Goal: Information Seeking & Learning: Find specific page/section

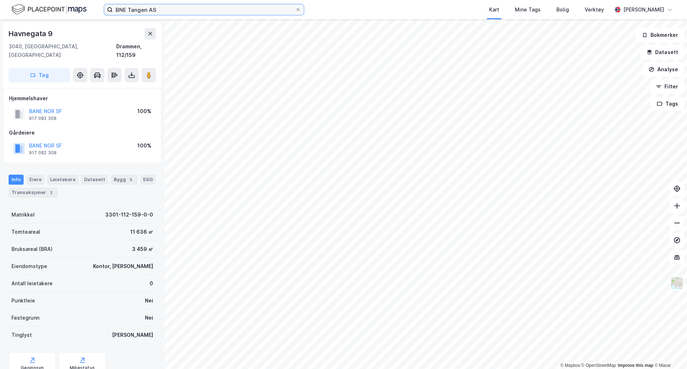
click at [167, 7] on input "BNE Tangen AS" at bounding box center [204, 9] width 182 height 11
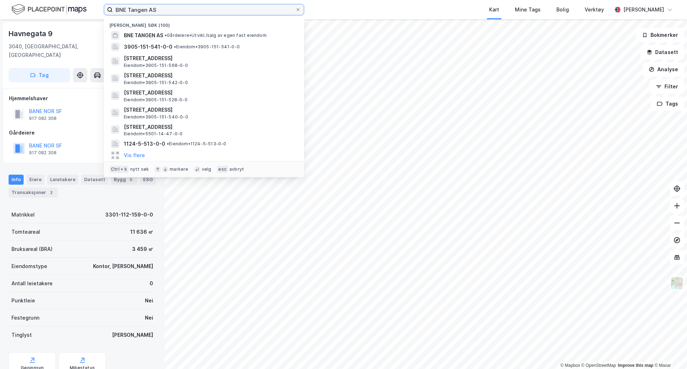
drag, startPoint x: 169, startPoint y: 8, endPoint x: 83, endPoint y: 8, distance: 86.6
click at [83, 8] on div "BNE Tangen AS Nylige søk (100) BNE TANGEN AS • Gårdeiere • Utvikl./salg av egen…" at bounding box center [343, 9] width 687 height 19
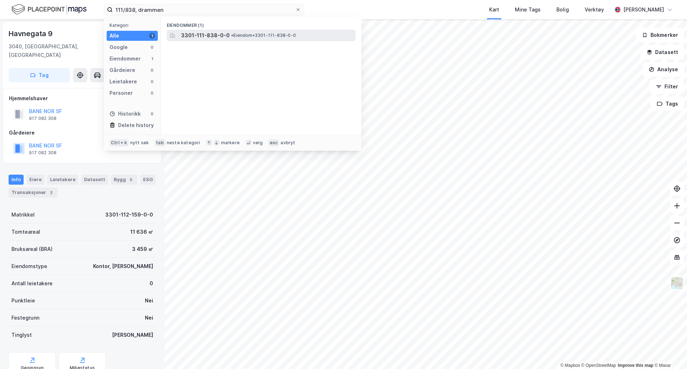
click at [199, 34] on span "3301-111-838-0-0" at bounding box center [205, 35] width 49 height 9
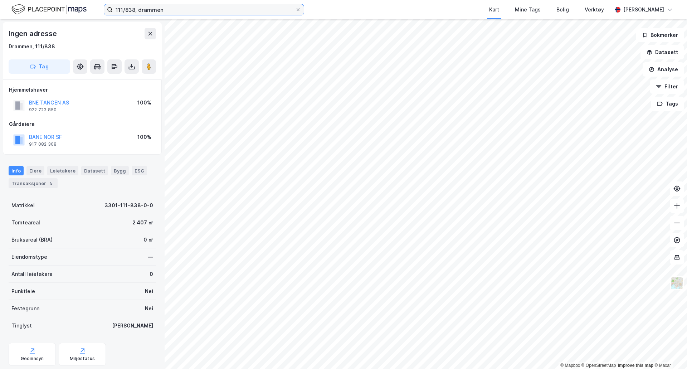
drag, startPoint x: 136, startPoint y: 11, endPoint x: 137, endPoint y: 15, distance: 4.4
click at [136, 11] on input "111/838, drammen" at bounding box center [204, 9] width 182 height 11
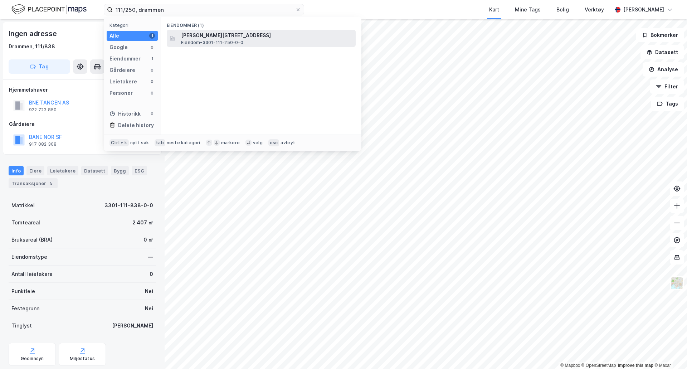
click at [192, 32] on span "[PERSON_NAME][STREET_ADDRESS]" at bounding box center [267, 35] width 172 height 9
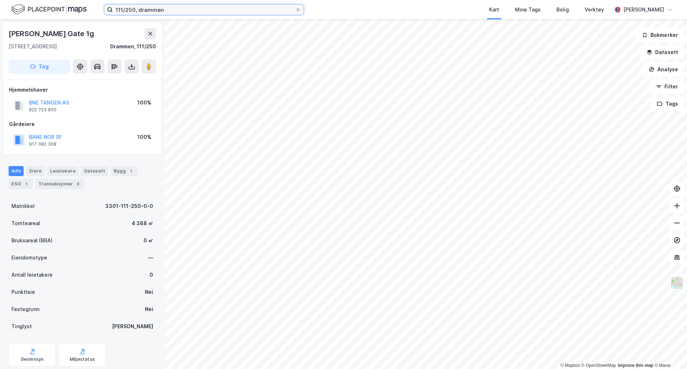
click at [132, 10] on input "111/250, drammen" at bounding box center [204, 9] width 182 height 11
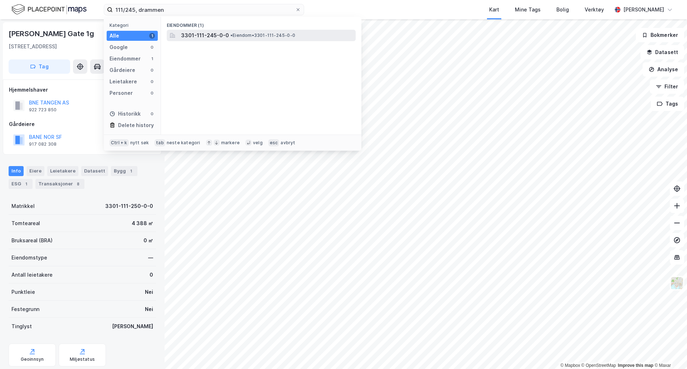
click at [217, 34] on span "3301-111-245-0-0" at bounding box center [205, 35] width 48 height 9
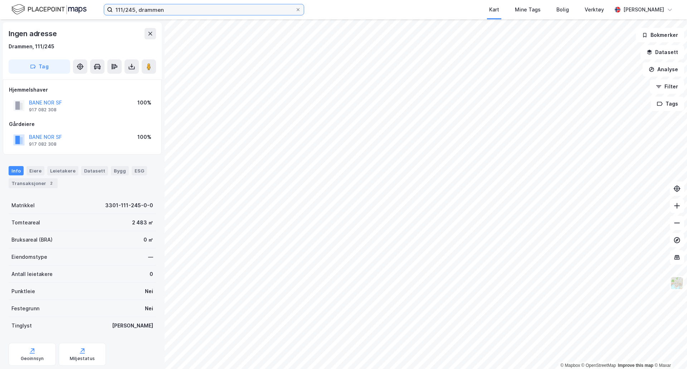
click at [133, 10] on input "111/245, drammen" at bounding box center [204, 9] width 182 height 11
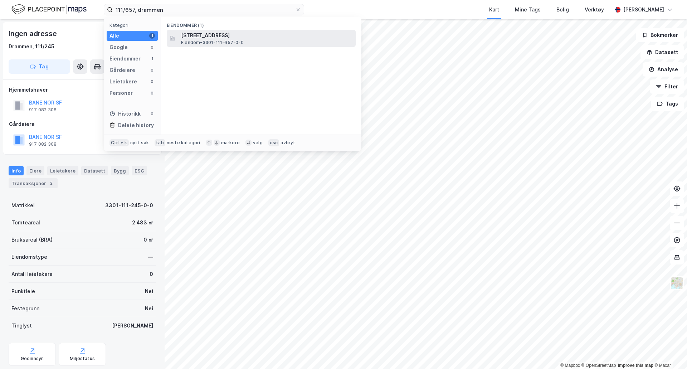
click at [221, 31] on span "[STREET_ADDRESS]" at bounding box center [267, 35] width 172 height 9
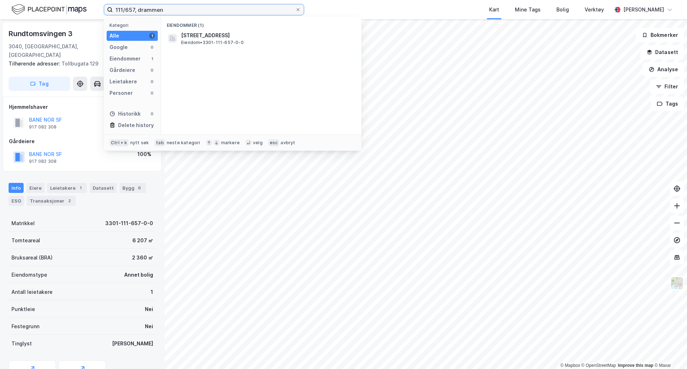
click at [124, 10] on input "111/657, drammen" at bounding box center [204, 9] width 182 height 11
click at [122, 8] on input "1112/157, drammen" at bounding box center [204, 9] width 182 height 11
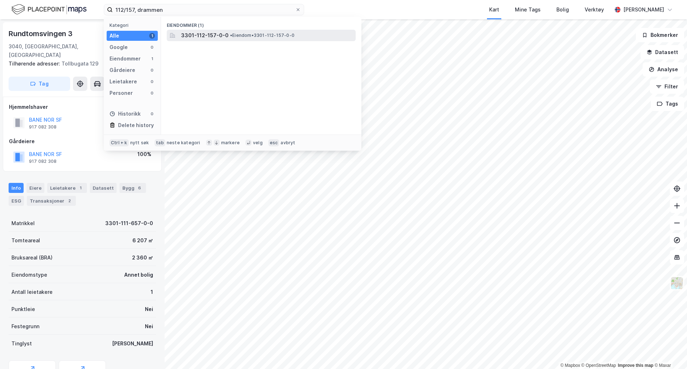
click at [211, 35] on span "3301-112-157-0-0" at bounding box center [205, 35] width 48 height 9
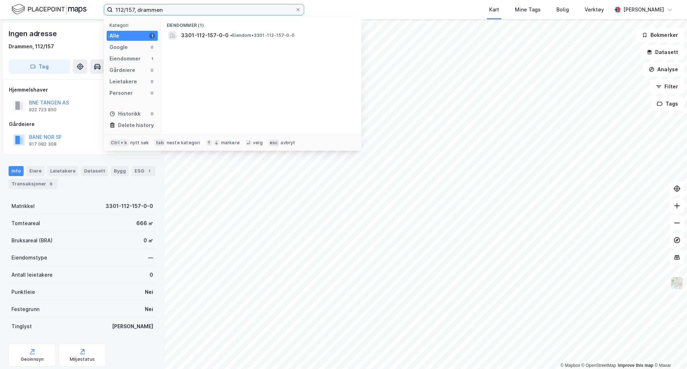
click at [124, 9] on input "112/157, drammen" at bounding box center [204, 9] width 182 height 11
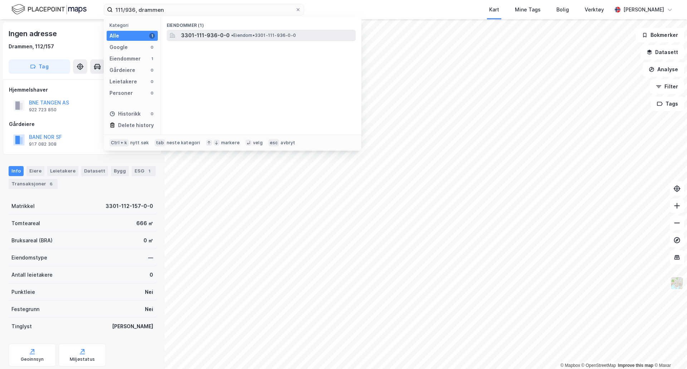
click at [201, 36] on span "3301-111-936-0-0" at bounding box center [205, 35] width 49 height 9
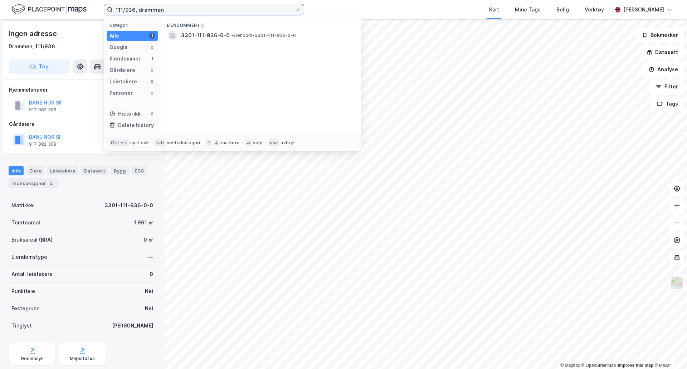
click at [134, 10] on input "111/936, drammen" at bounding box center [204, 9] width 182 height 11
click at [177, 41] on div "Eiendommer (1) 3301-111-956-0-0 • Eiendom • 3301-111-956-0-0" at bounding box center [261, 76] width 200 height 118
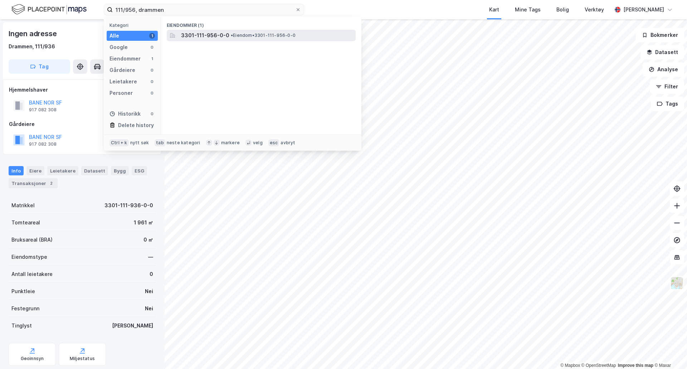
click at [184, 36] on span "3301-111-956-0-0" at bounding box center [205, 35] width 48 height 9
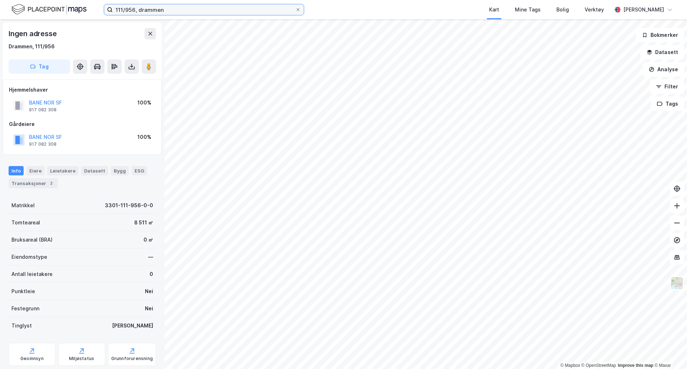
click at [122, 10] on input "111/956, drammen" at bounding box center [204, 9] width 182 height 11
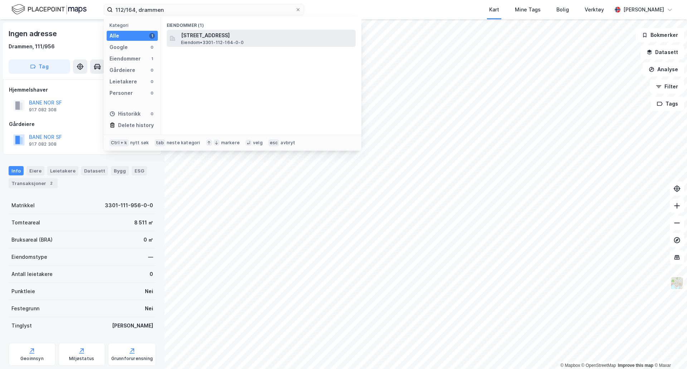
click at [257, 38] on span "[STREET_ADDRESS]" at bounding box center [267, 35] width 172 height 9
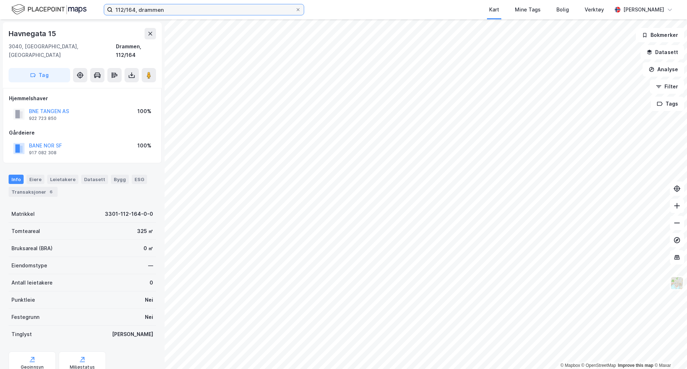
click at [122, 10] on input "112/164, drammen" at bounding box center [204, 9] width 182 height 11
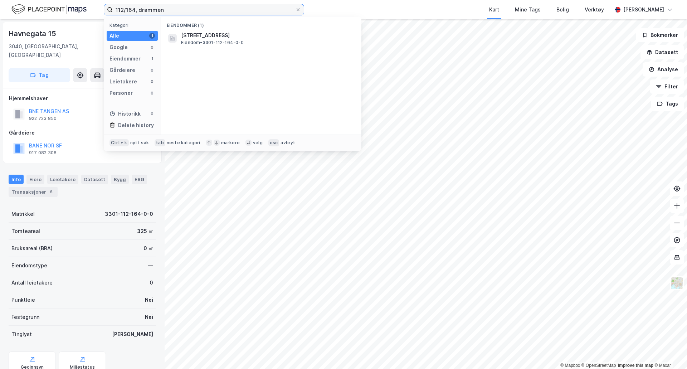
click at [124, 10] on input "112/164, drammen" at bounding box center [204, 9] width 182 height 11
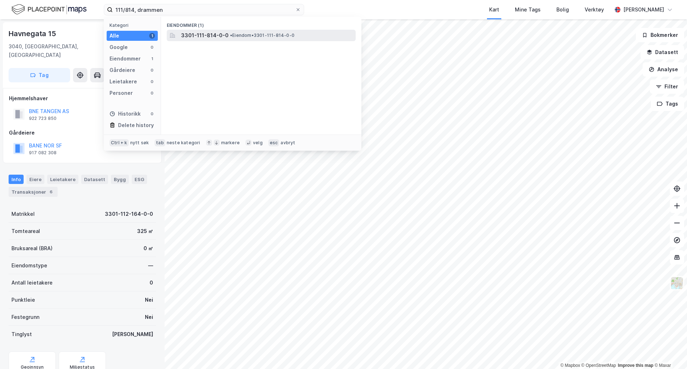
click at [187, 34] on span "3301-111-814-0-0" at bounding box center [205, 35] width 48 height 9
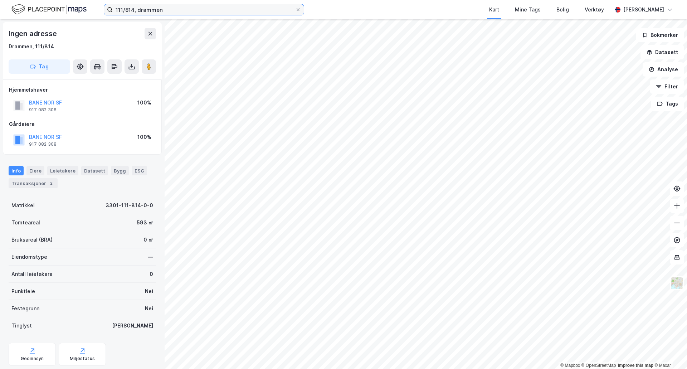
click at [126, 10] on input "111/814, drammen" at bounding box center [204, 9] width 182 height 11
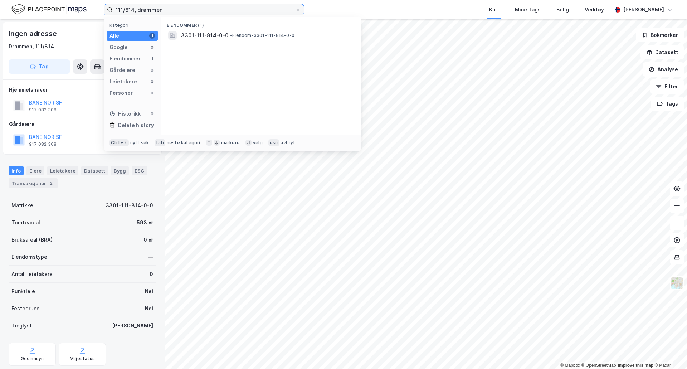
click at [123, 10] on input "111/814, drammen" at bounding box center [204, 9] width 182 height 11
type input "112/736, drammen"
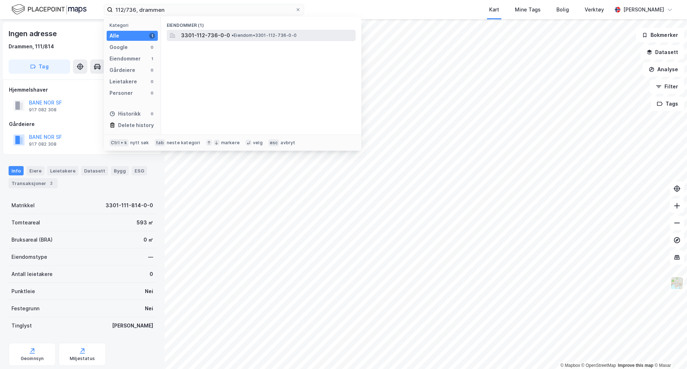
click at [212, 39] on span "3301-112-736-0-0" at bounding box center [205, 35] width 49 height 9
